Goal: Transaction & Acquisition: Purchase product/service

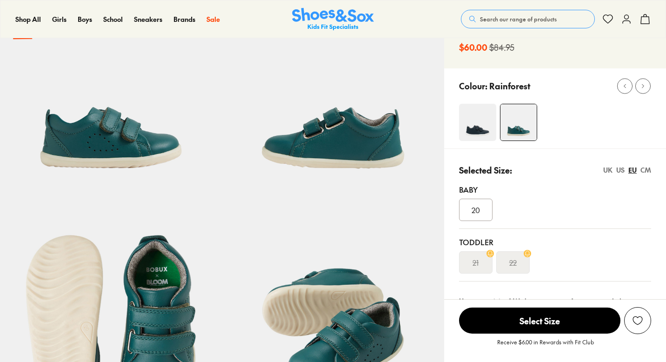
click at [478, 133] on img at bounding box center [477, 122] width 37 height 37
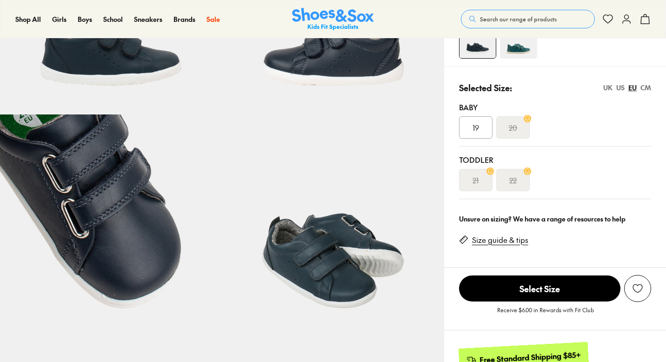
select select "*"
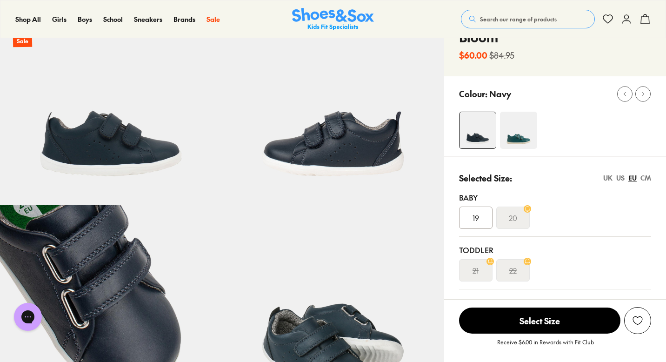
scroll to position [71, 0]
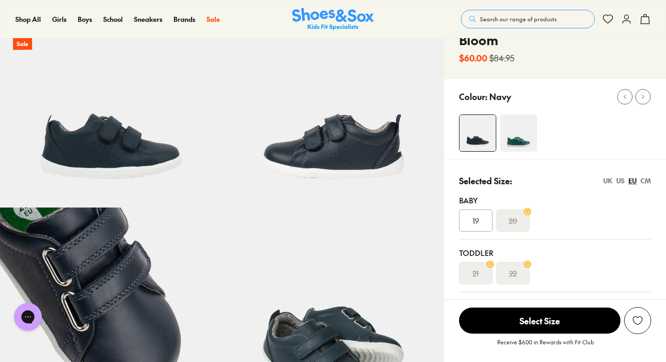
click at [526, 132] on img at bounding box center [518, 132] width 37 height 37
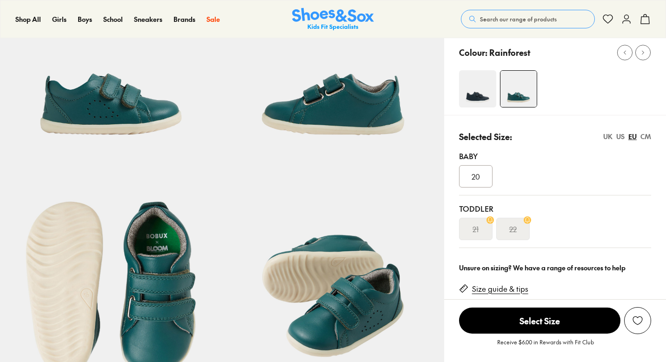
select select "*"
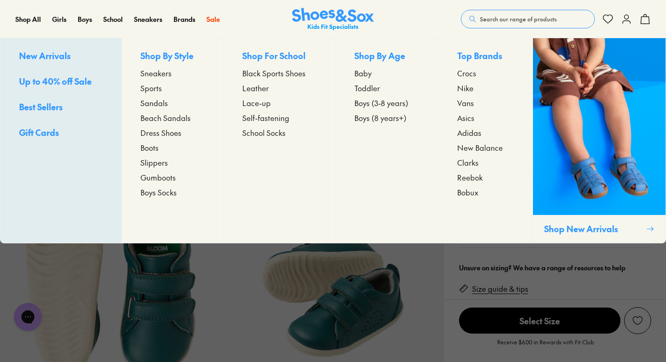
click at [389, 103] on span "Boys (3-8 years)" at bounding box center [381, 102] width 54 height 11
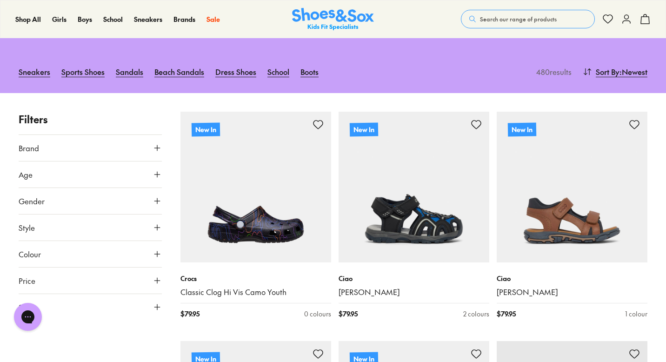
scroll to position [144, 0]
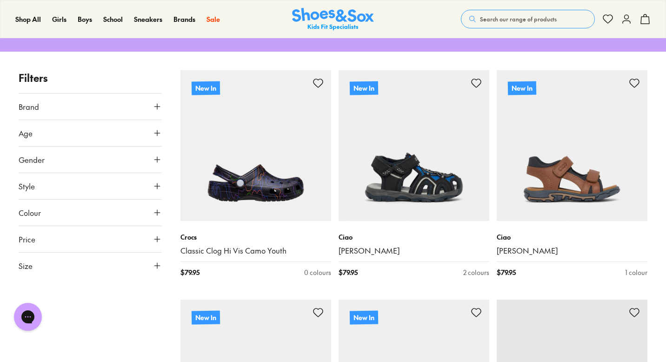
click at [154, 261] on icon at bounding box center [156, 265] width 9 height 9
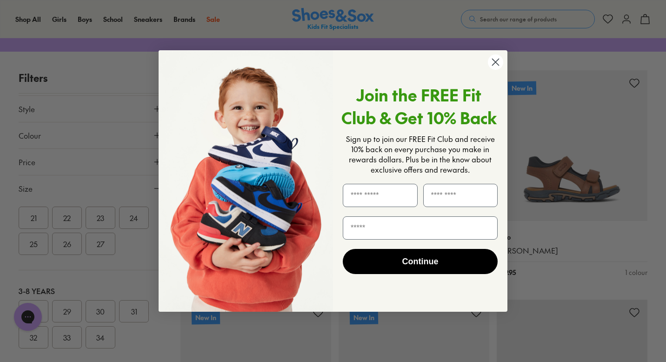
scroll to position [122, 0]
click at [494, 63] on icon "Close dialog" at bounding box center [495, 62] width 7 height 7
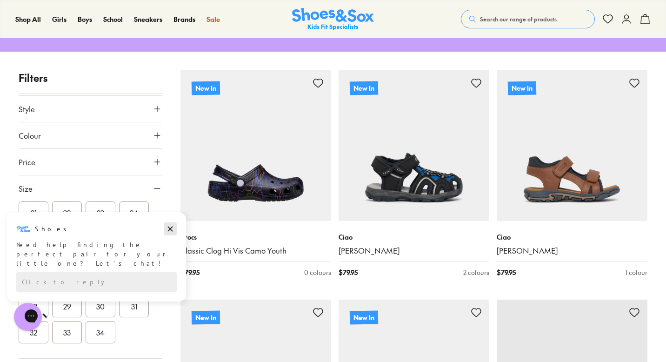
click at [168, 229] on icon "Dismiss campaign" at bounding box center [169, 228] width 9 height 11
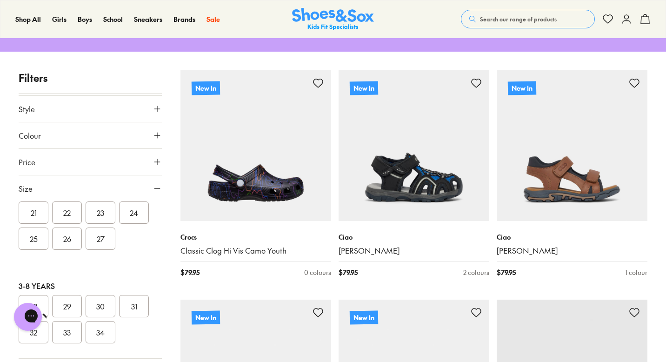
click at [35, 227] on button "25" at bounding box center [34, 238] width 30 height 22
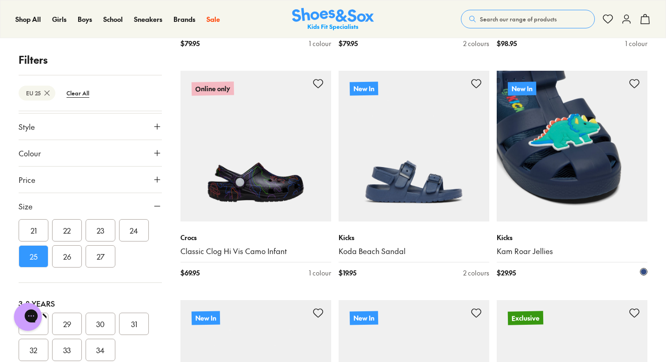
scroll to position [376, 0]
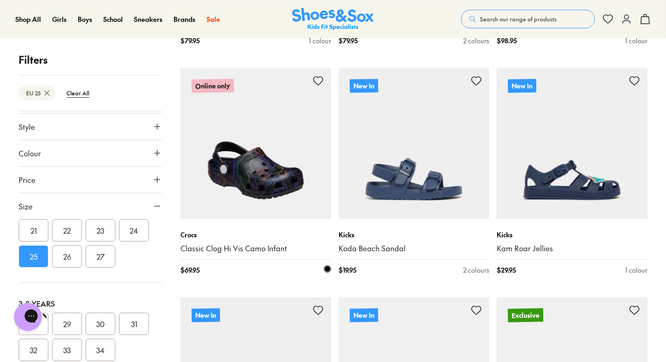
click at [259, 160] on img at bounding box center [255, 143] width 151 height 151
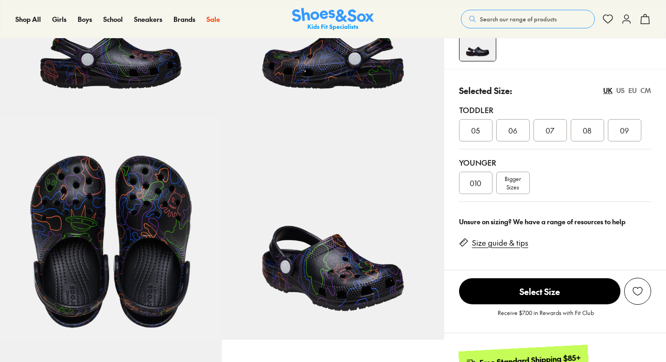
select select "*"
click at [507, 244] on link "Size guide & tips" at bounding box center [500, 243] width 56 height 10
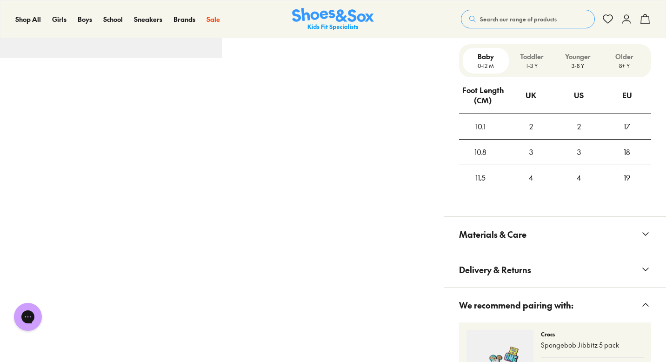
scroll to position [665, 0]
click at [536, 57] on p "Toddler" at bounding box center [531, 56] width 39 height 10
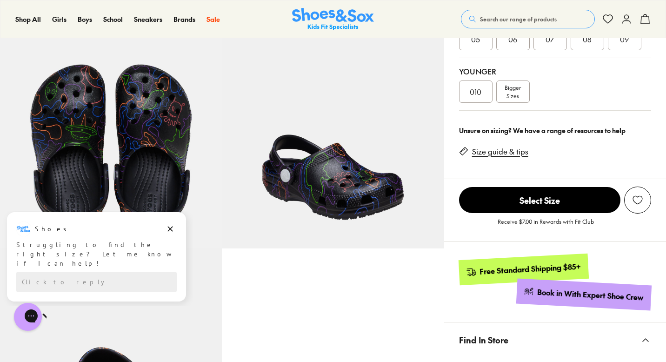
scroll to position [248, 0]
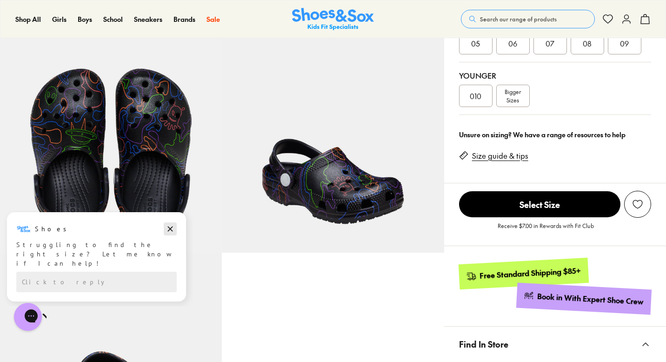
click at [171, 227] on icon "Dismiss campaign" at bounding box center [169, 228] width 9 height 11
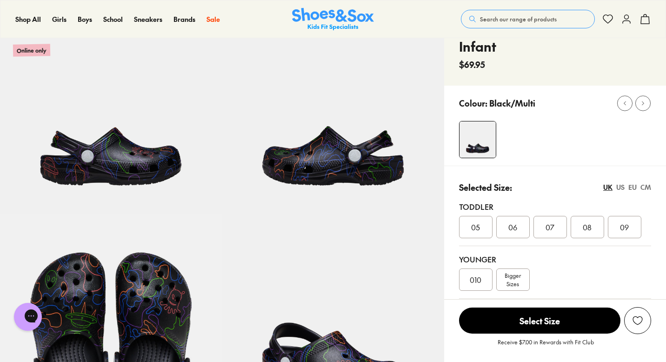
scroll to position [0, 0]
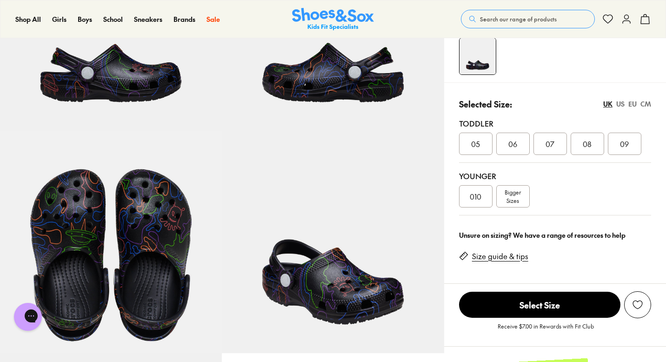
scroll to position [161, 0]
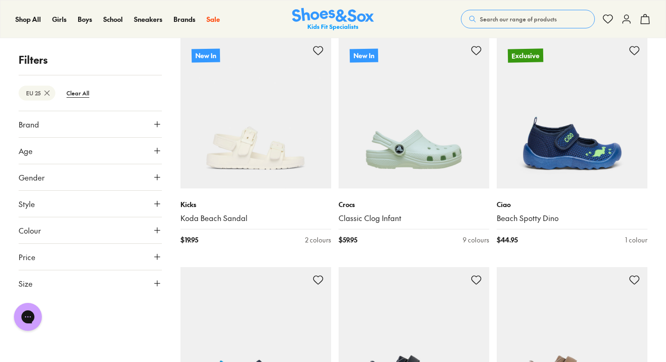
scroll to position [638, 0]
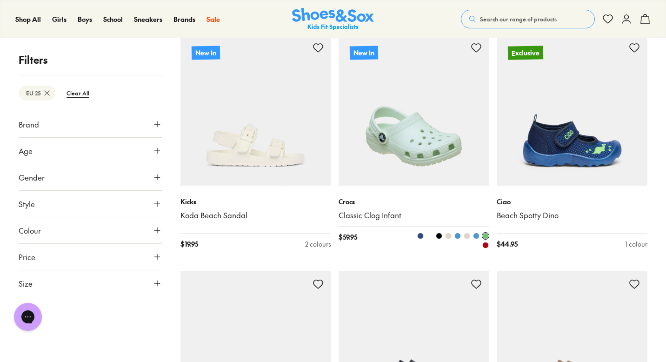
click at [456, 232] on span at bounding box center [457, 235] width 7 height 7
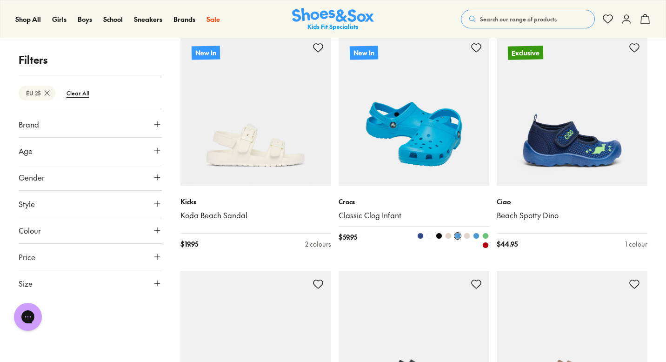
click at [476, 232] on span at bounding box center [476, 235] width 7 height 7
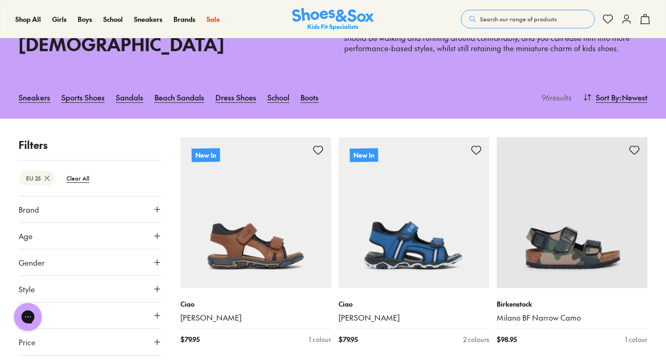
scroll to position [78, 0]
click at [602, 91] on span "Sort By" at bounding box center [607, 96] width 24 height 11
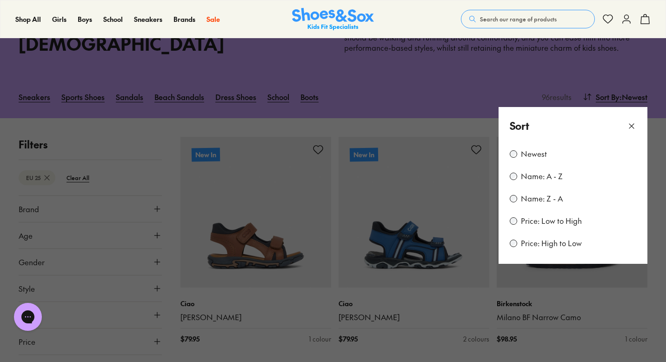
click at [555, 216] on label "Price: Low to High" at bounding box center [551, 221] width 61 height 10
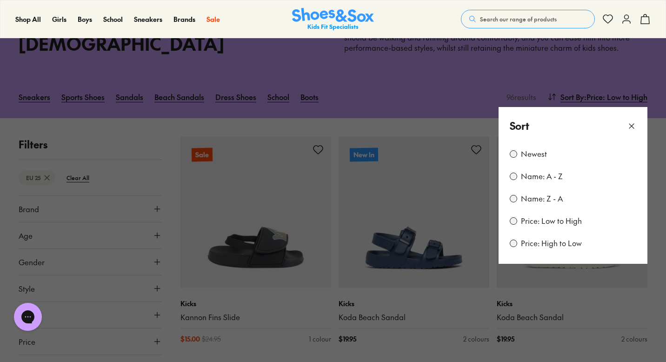
click at [442, 104] on button at bounding box center [333, 181] width 666 height 362
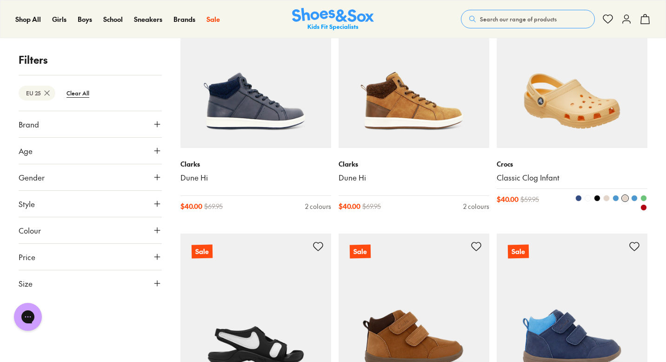
scroll to position [1122, 0]
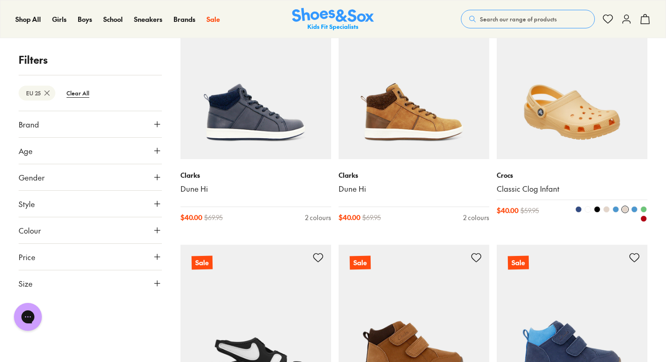
click at [643, 215] on span at bounding box center [643, 218] width 7 height 7
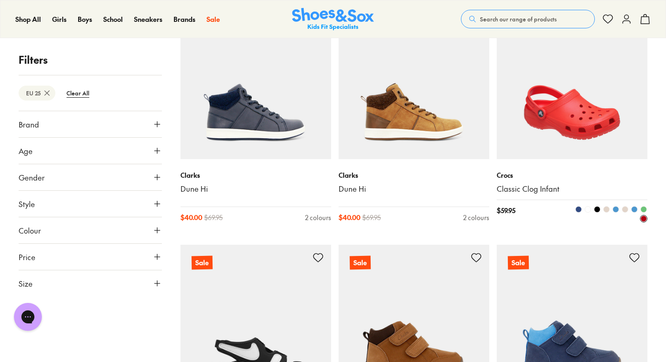
click at [570, 90] on img at bounding box center [571, 83] width 151 height 151
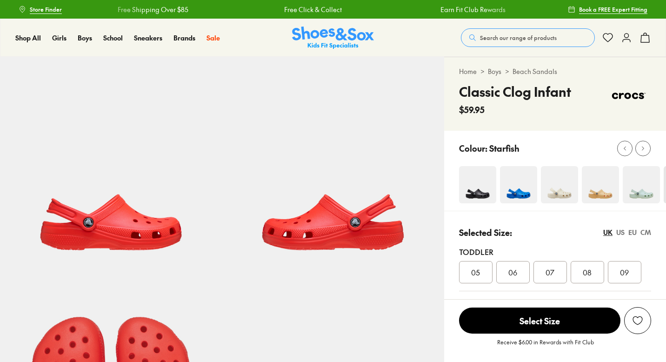
select select "*"
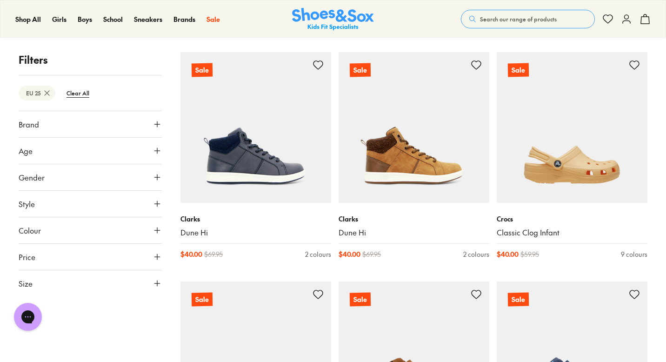
scroll to position [1076, 0]
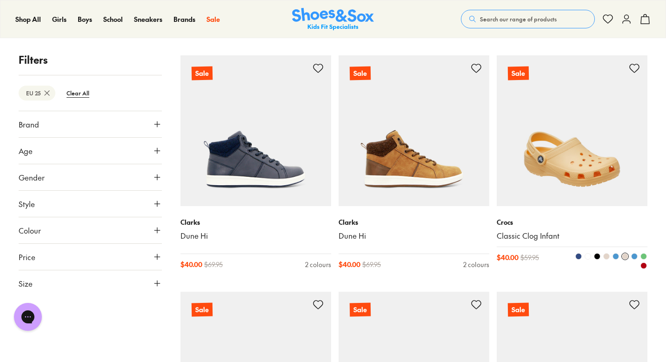
click at [644, 262] on span at bounding box center [643, 265] width 7 height 7
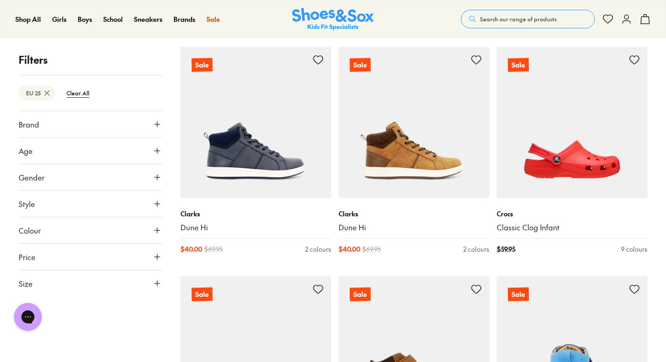
scroll to position [1085, 0]
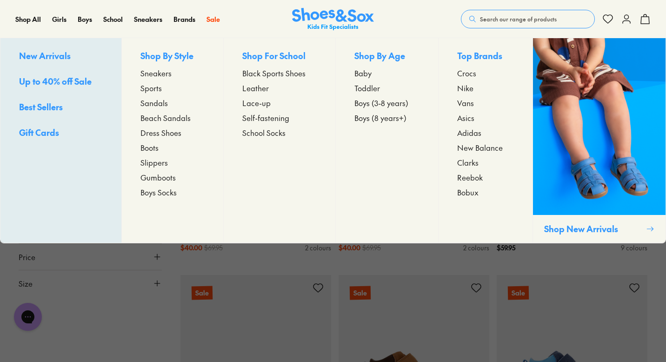
click at [366, 89] on span "Toddler" at bounding box center [367, 87] width 26 height 11
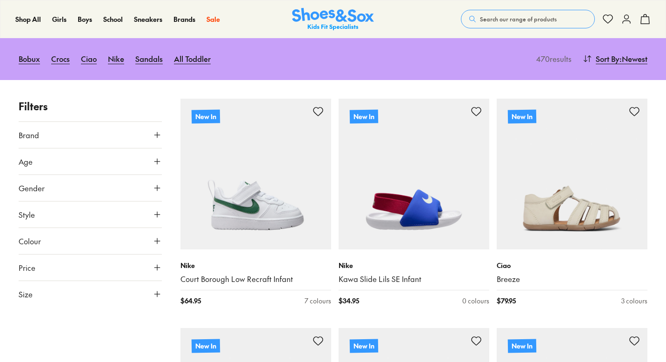
click at [157, 160] on icon at bounding box center [156, 161] width 9 height 9
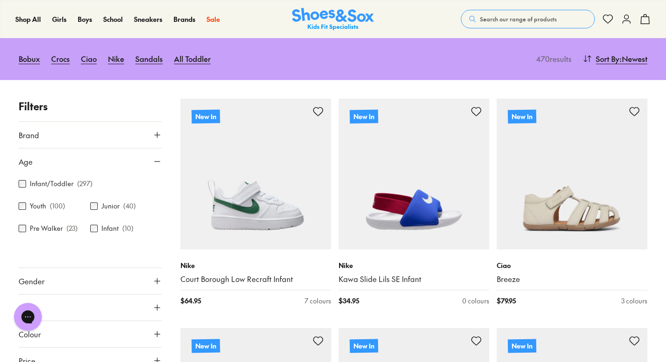
click at [157, 161] on icon at bounding box center [156, 161] width 9 height 9
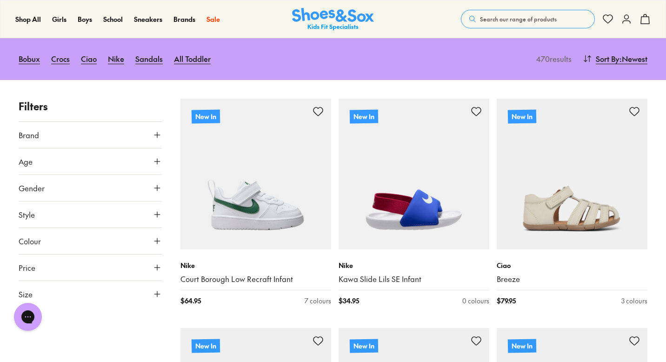
click at [155, 293] on use at bounding box center [157, 294] width 6 height 6
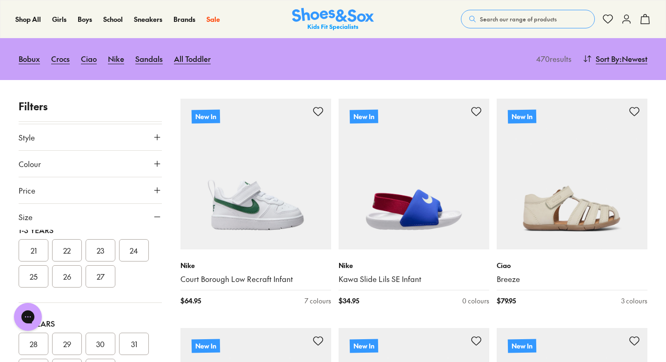
scroll to position [111, 0]
click at [42, 279] on button "25" at bounding box center [34, 278] width 30 height 22
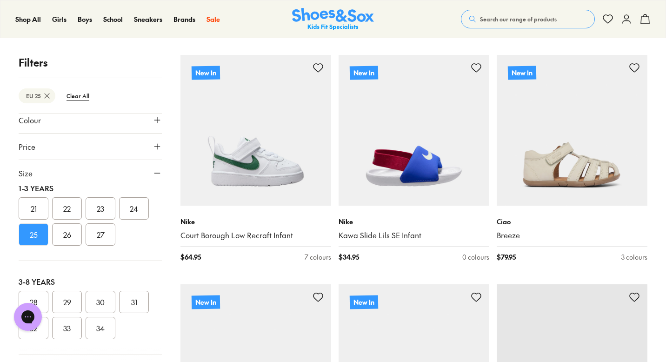
scroll to position [155, 0]
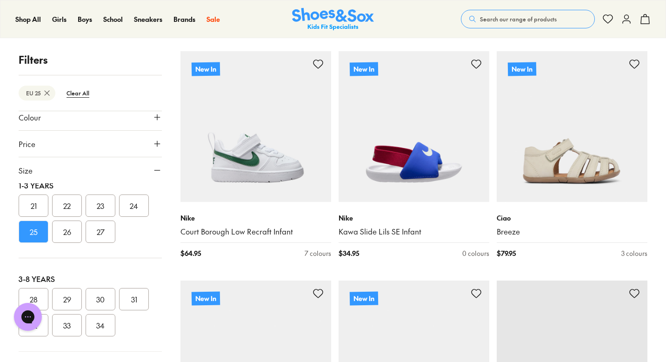
click at [66, 232] on button "26" at bounding box center [67, 231] width 30 height 22
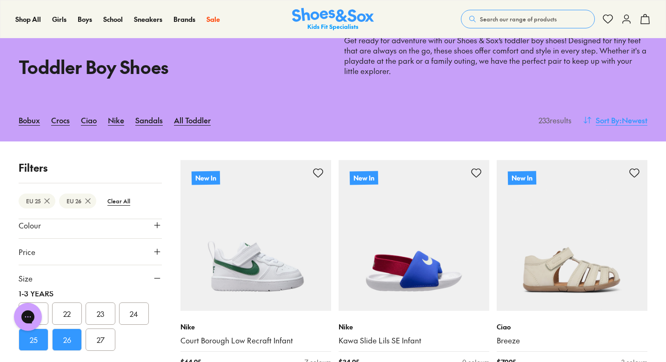
click at [628, 115] on span ": Newest" at bounding box center [633, 119] width 28 height 11
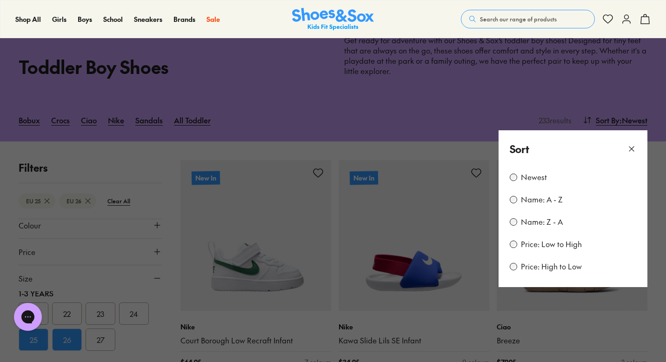
click at [557, 246] on label "Price: Low to High" at bounding box center [551, 244] width 61 height 10
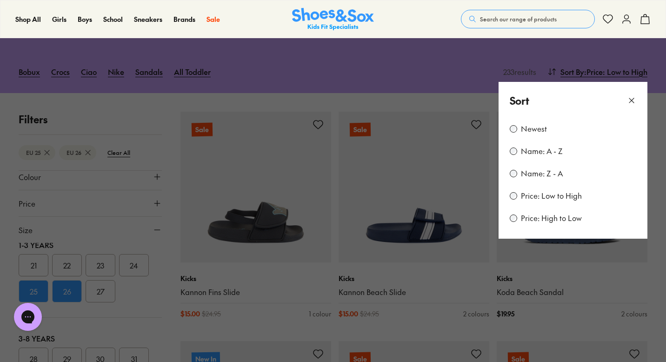
click at [583, 318] on button at bounding box center [333, 181] width 666 height 362
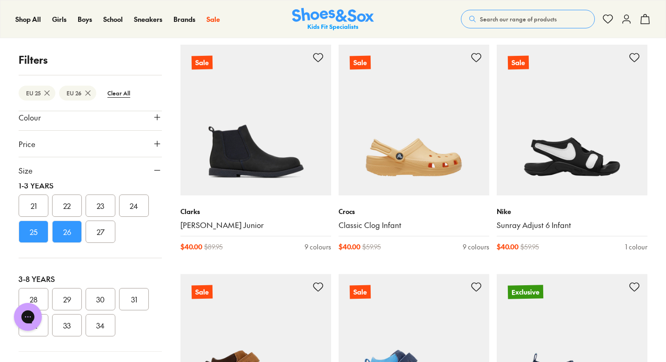
scroll to position [1768, 0]
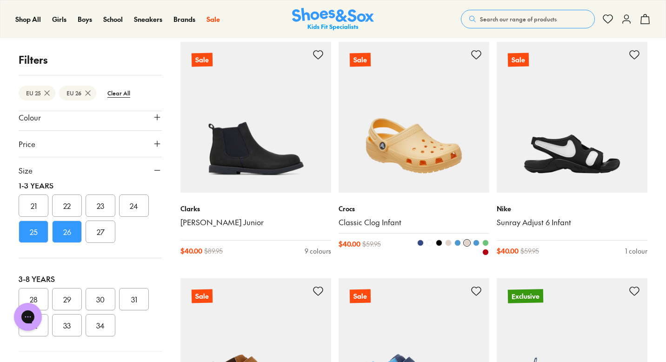
click at [486, 254] on span at bounding box center [485, 252] width 7 height 7
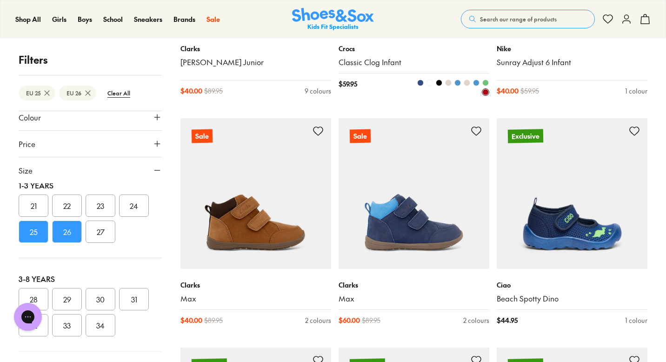
scroll to position [1930, 0]
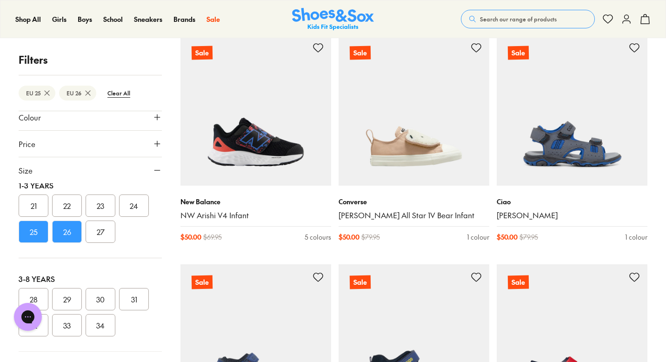
scroll to position [3841, 0]
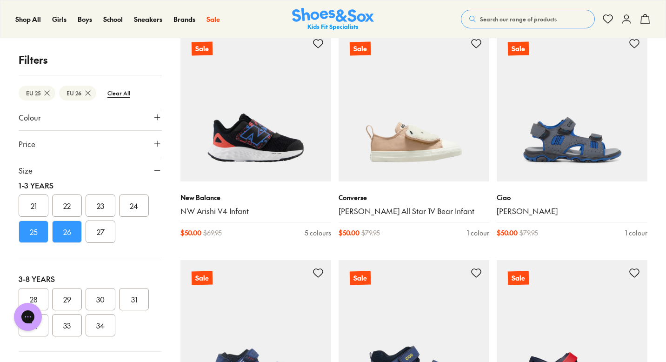
click at [113, 118] on button "Colour" at bounding box center [90, 117] width 143 height 26
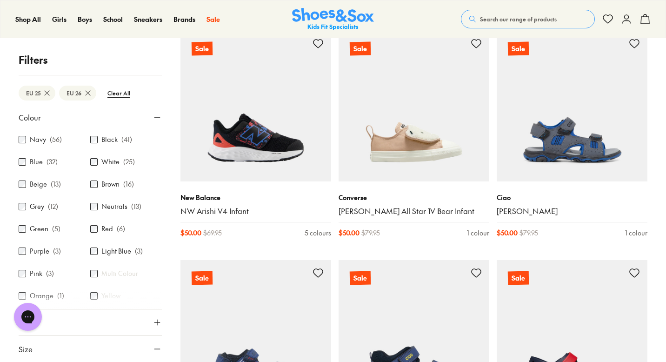
click at [109, 229] on label "Red" at bounding box center [107, 229] width 12 height 10
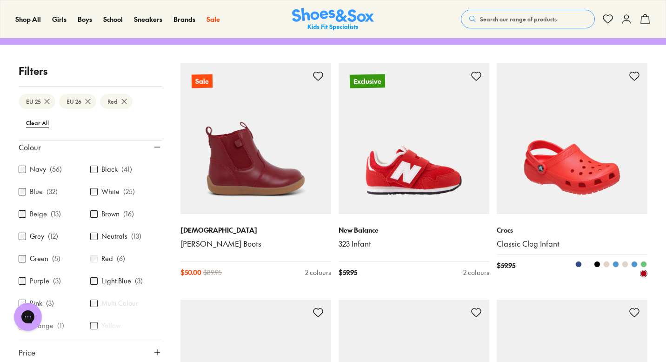
scroll to position [142, 0]
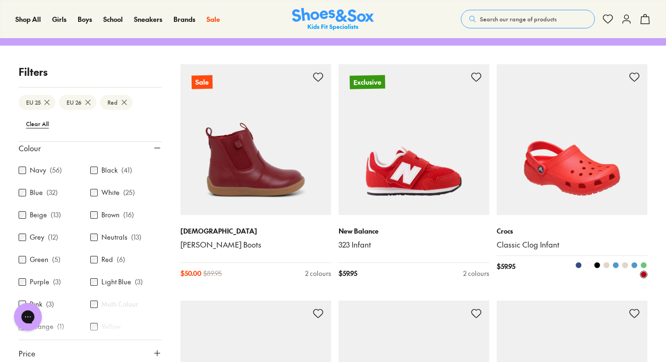
click at [584, 173] on img at bounding box center [571, 139] width 151 height 151
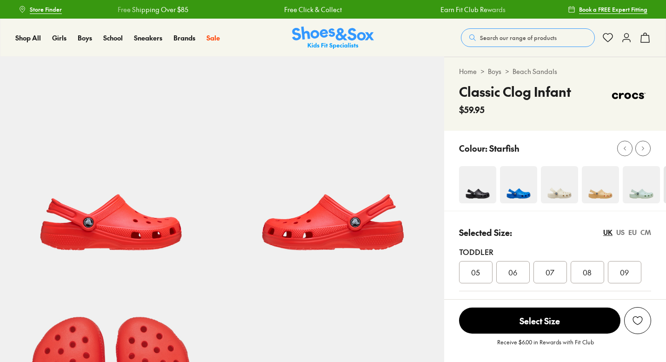
select select "*"
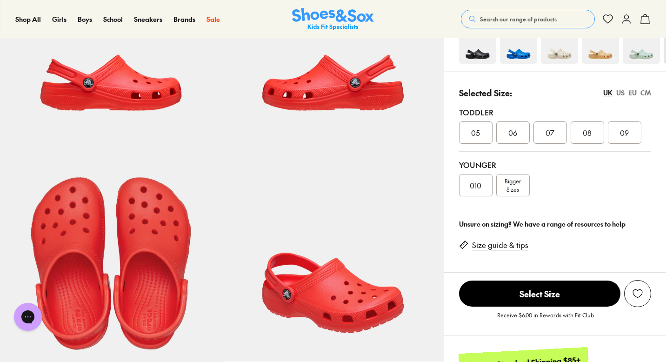
scroll to position [144, 0]
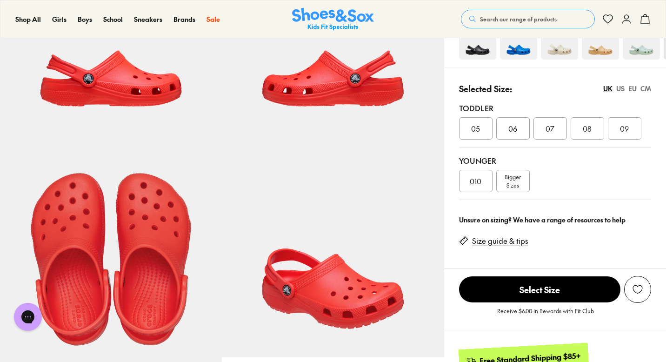
click at [509, 240] on link "Size guide & tips" at bounding box center [500, 241] width 56 height 10
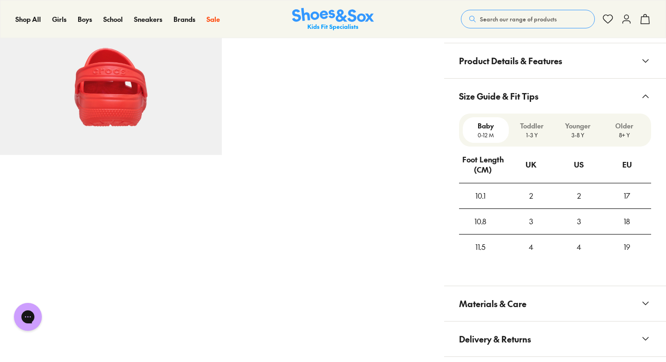
scroll to position [637, 0]
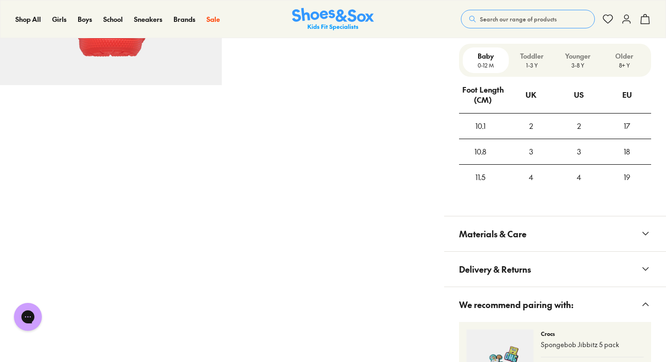
click at [534, 60] on p "Toddler" at bounding box center [531, 56] width 39 height 10
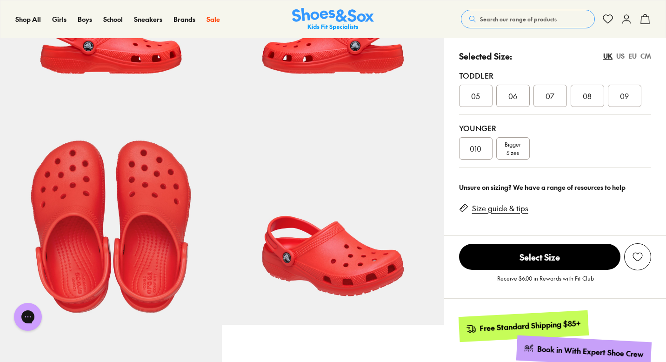
scroll to position [174, 0]
